Goal: Transaction & Acquisition: Purchase product/service

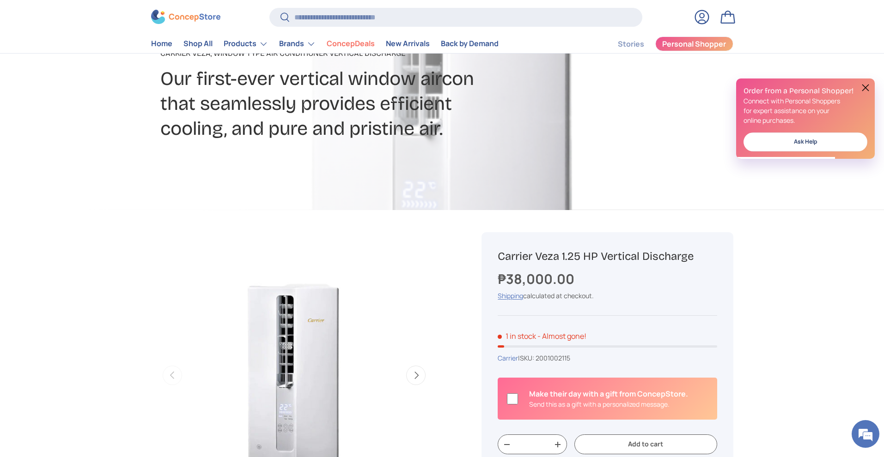
scroll to position [185, 0]
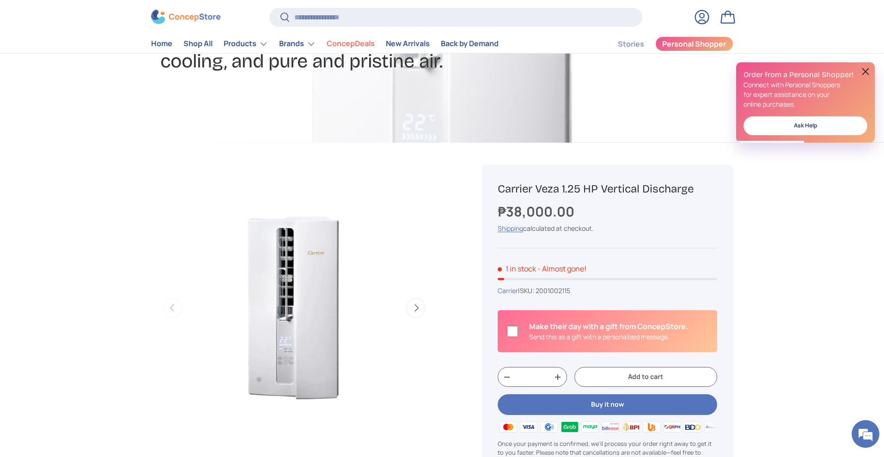
click at [413, 312] on button "Next" at bounding box center [415, 308] width 19 height 19
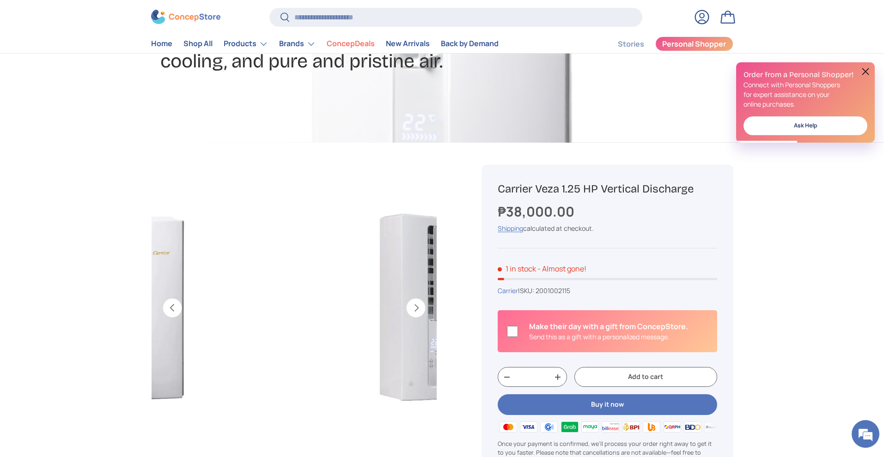
scroll to position [0, 291]
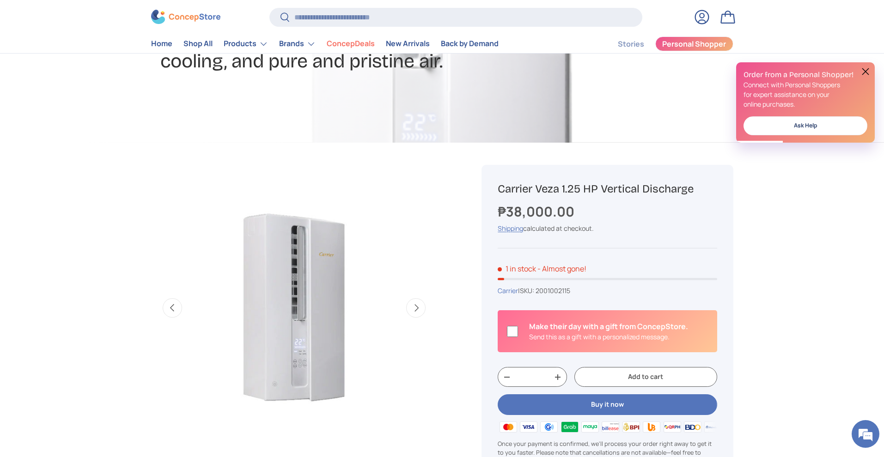
click at [413, 312] on button "Next" at bounding box center [415, 308] width 19 height 19
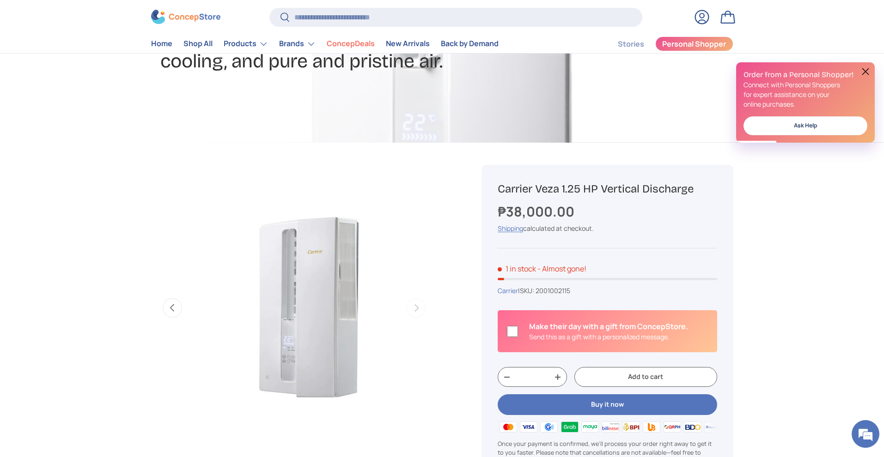
scroll to position [0, 582]
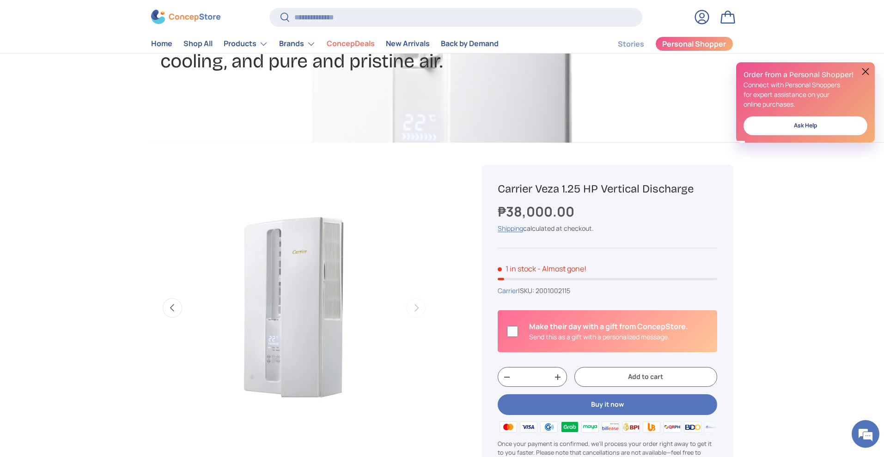
click at [172, 311] on button "Previous" at bounding box center [172, 308] width 19 height 19
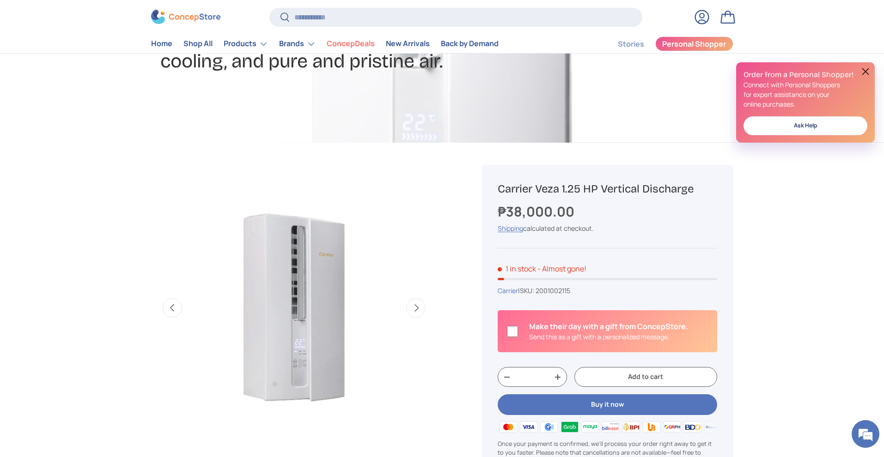
click at [170, 311] on button "Previous" at bounding box center [172, 308] width 19 height 19
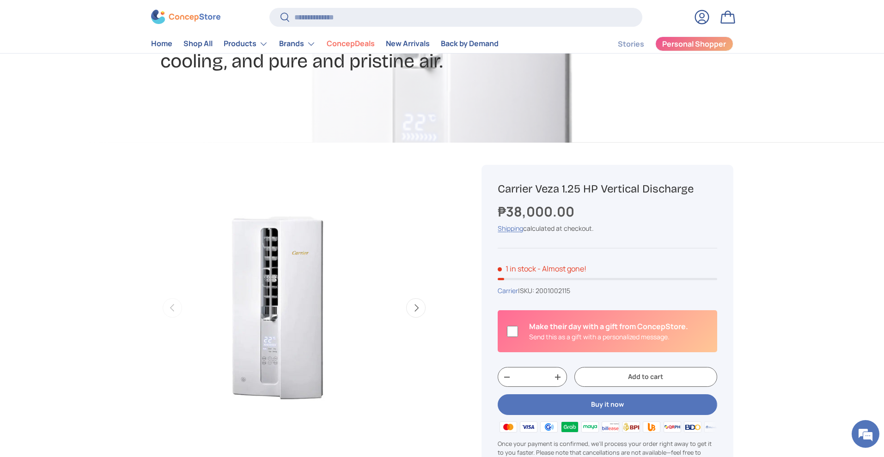
scroll to position [0, 0]
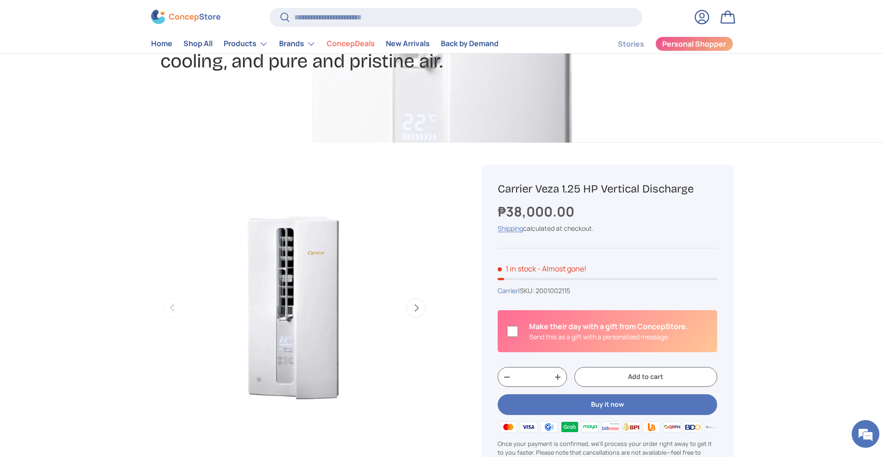
click at [274, 298] on img "Gallery Viewer" at bounding box center [294, 308] width 286 height 286
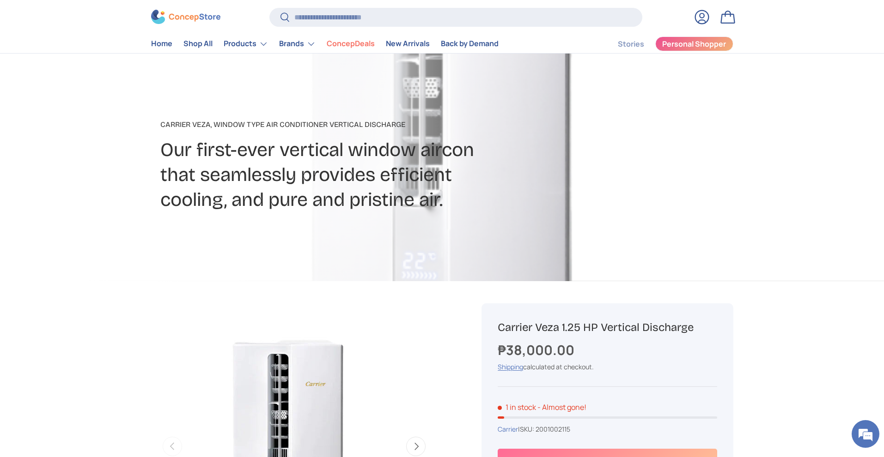
scroll to position [231, 0]
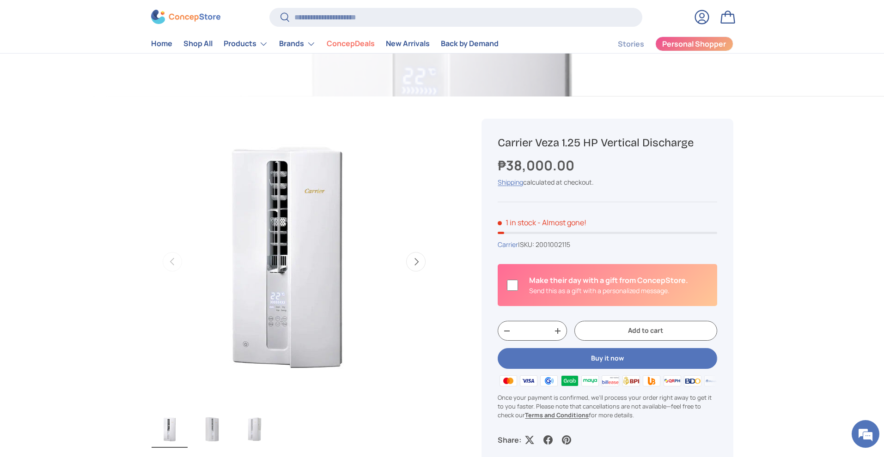
click at [322, 282] on img "Gallery Viewer" at bounding box center [294, 262] width 286 height 286
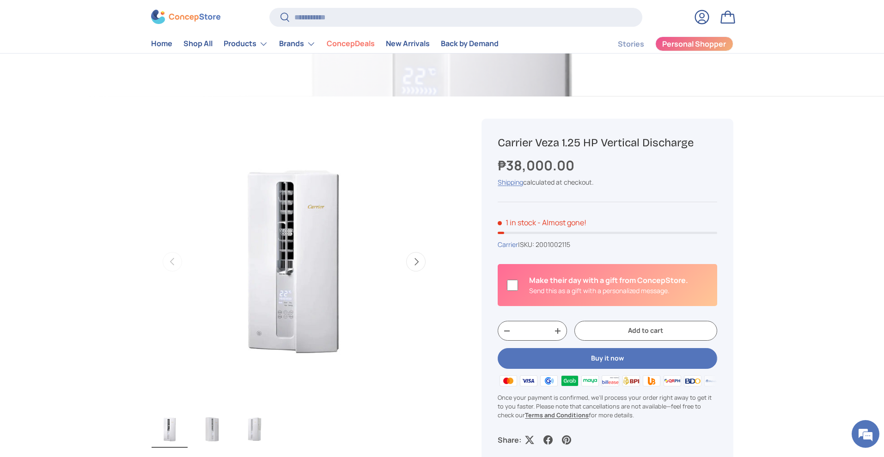
click at [216, 422] on img "Gallery Viewer" at bounding box center [212, 429] width 36 height 37
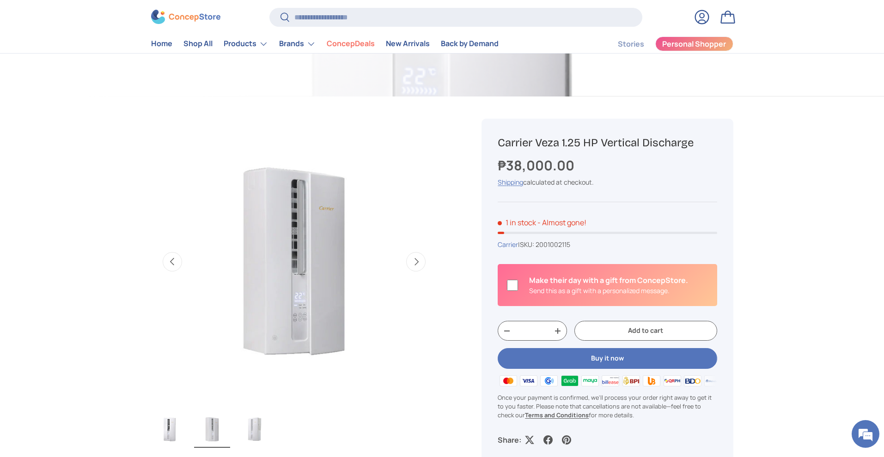
click at [411, 254] on button "Next" at bounding box center [415, 261] width 19 height 19
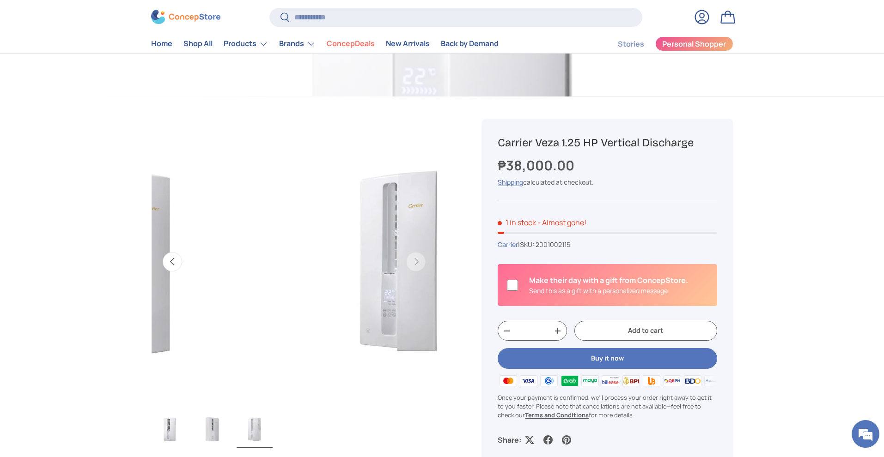
scroll to position [0, 582]
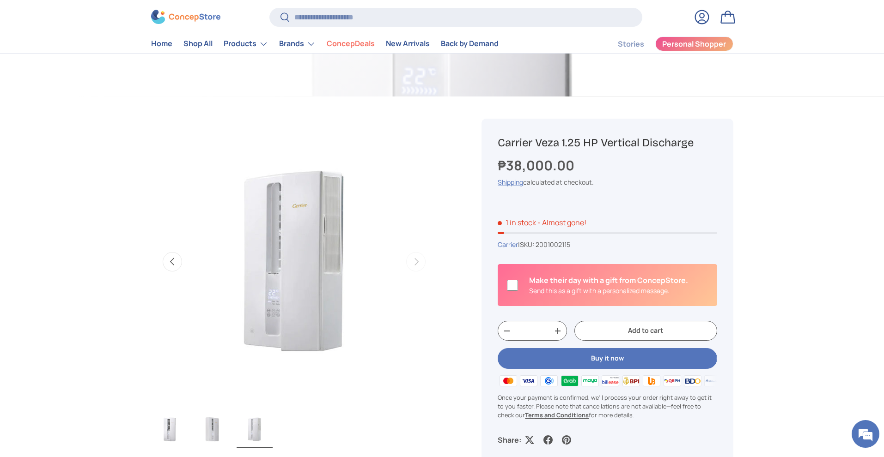
click at [293, 257] on div "Loading..." at bounding box center [293, 262] width 13 height 13
drag, startPoint x: 707, startPoint y: 146, endPoint x: 499, endPoint y: 140, distance: 208.5
click at [499, 140] on h1 "Carrier Veza 1.25 HP Vertical Discharge" at bounding box center [607, 143] width 219 height 14
copy h1 "Carrier Veza 1.25 HP Vertical Discharge"
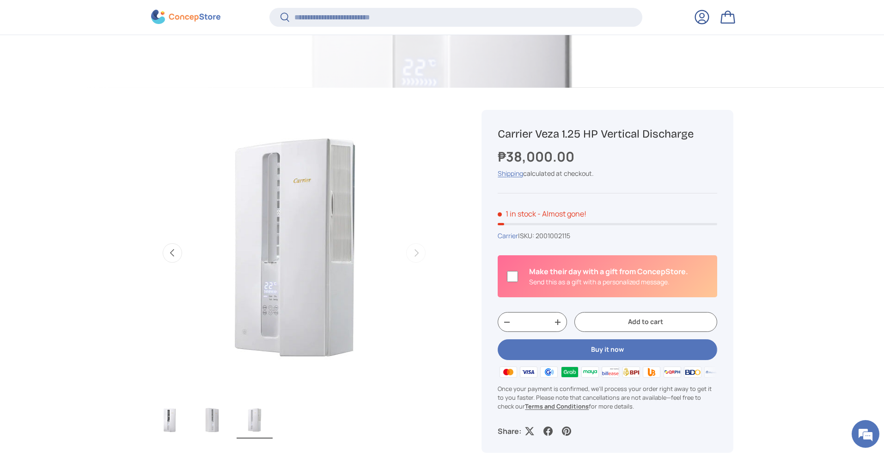
scroll to position [368, 0]
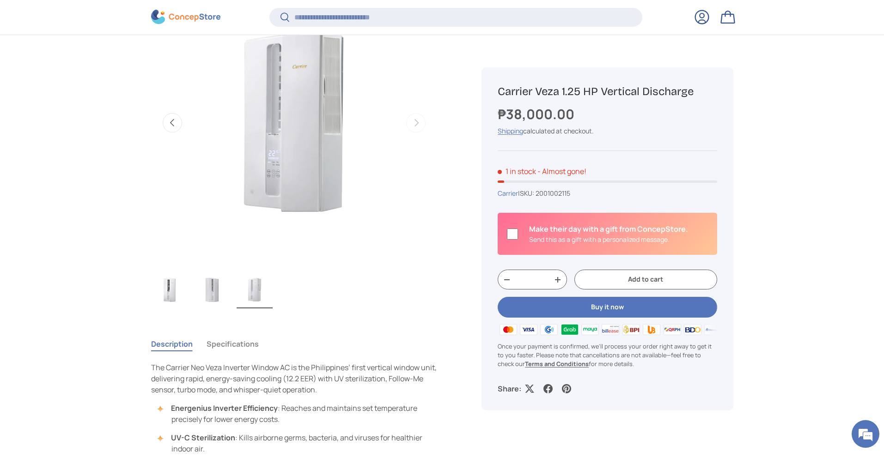
click at [212, 280] on img "Gallery Viewer" at bounding box center [212, 290] width 36 height 37
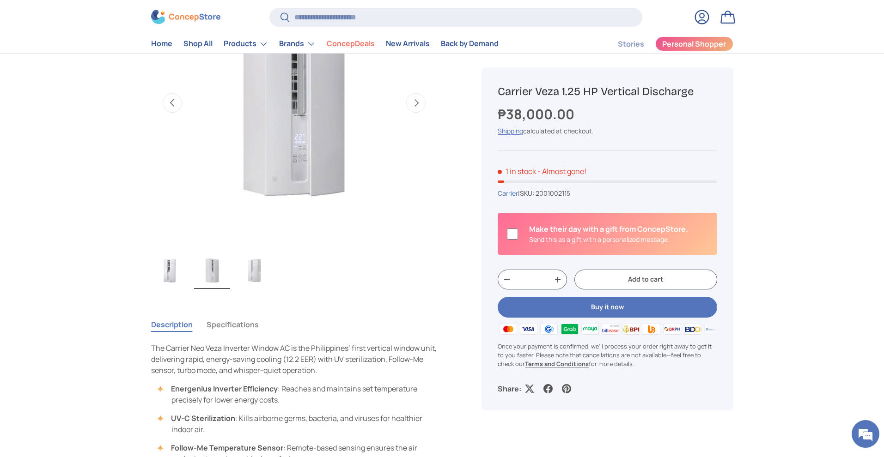
scroll to position [232, 0]
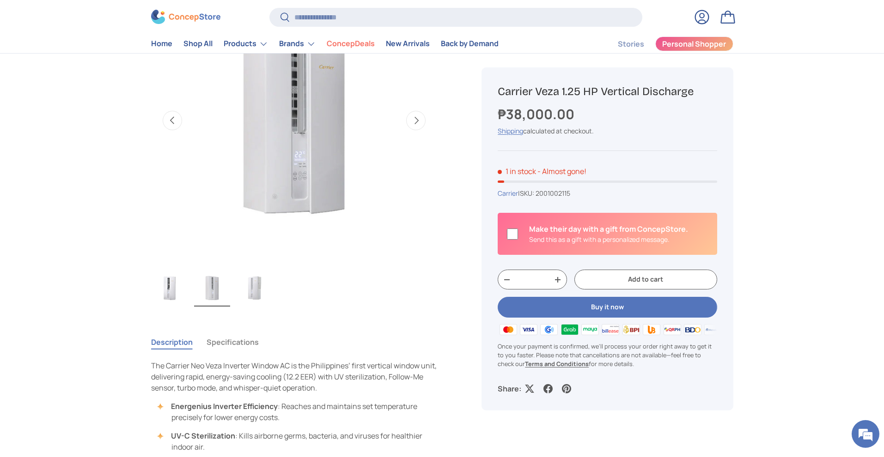
scroll to position [370, 0]
